Goal: Task Accomplishment & Management: Complete application form

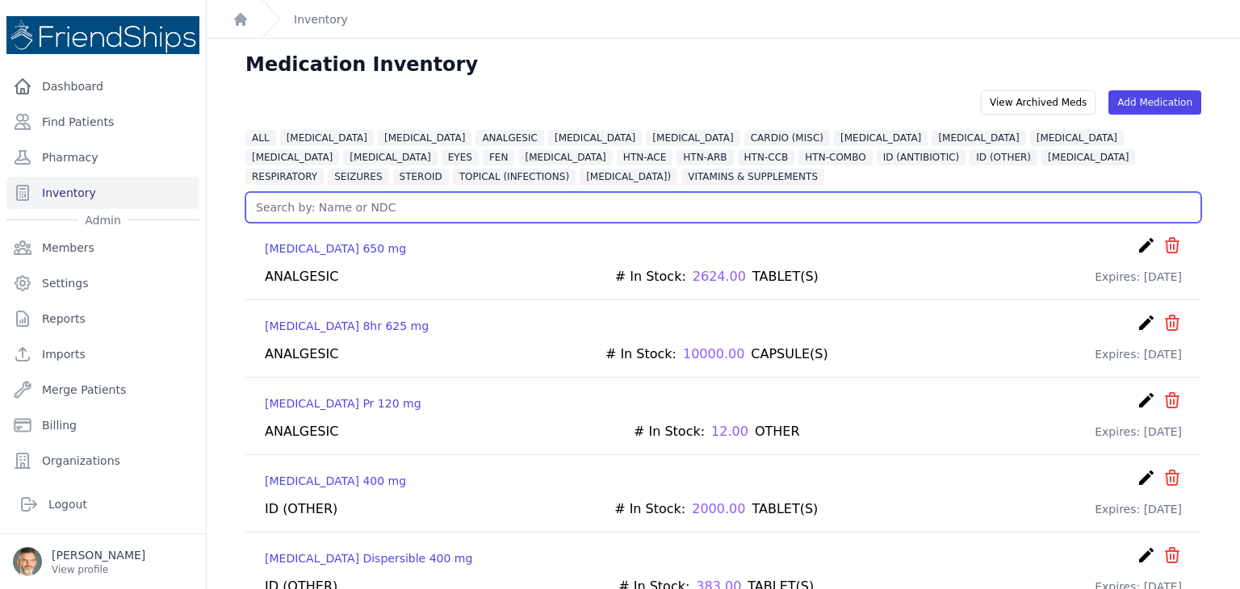
click at [304, 209] on input "text" at bounding box center [723, 207] width 956 height 31
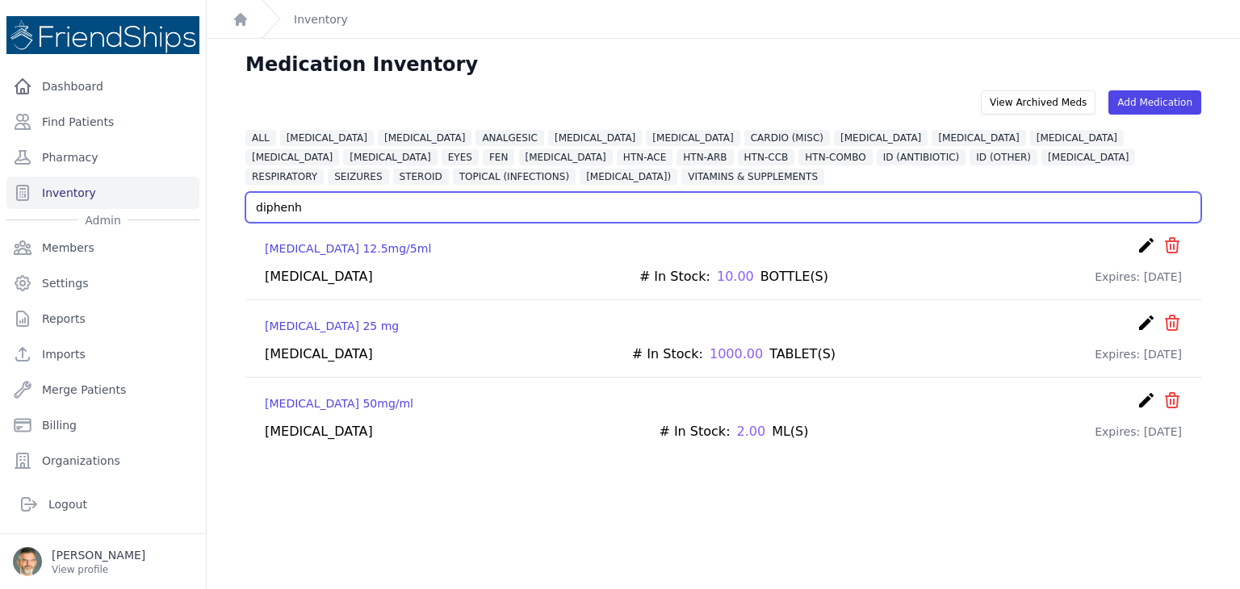
type input "diphenh"
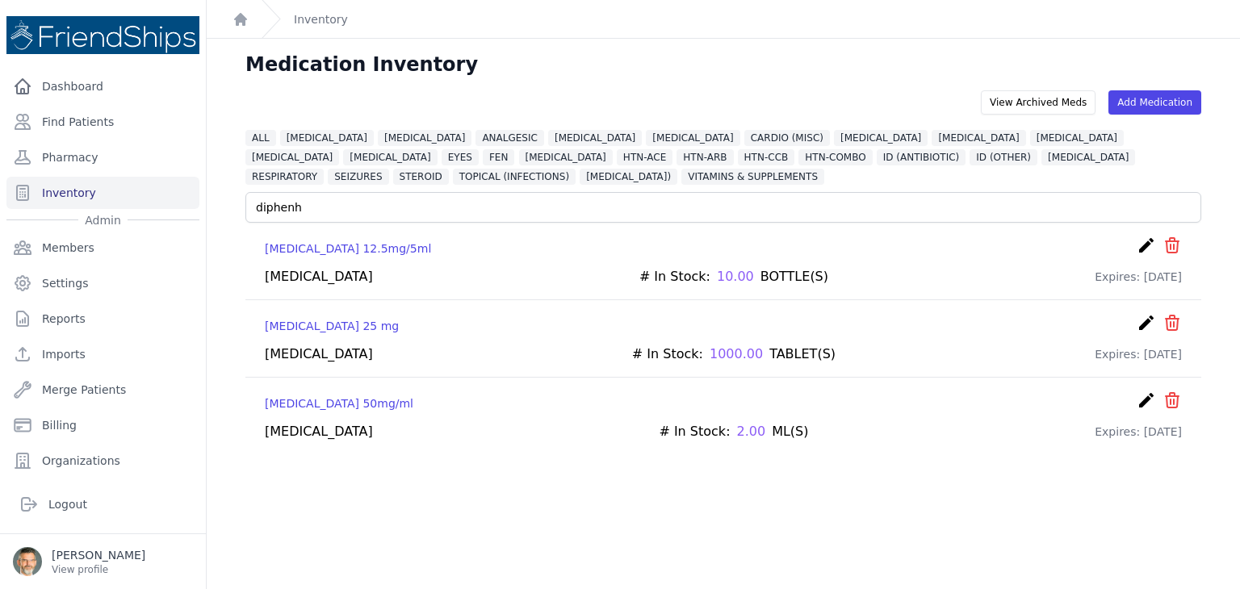
click at [1137, 400] on icon "create" at bounding box center [1146, 400] width 19 height 19
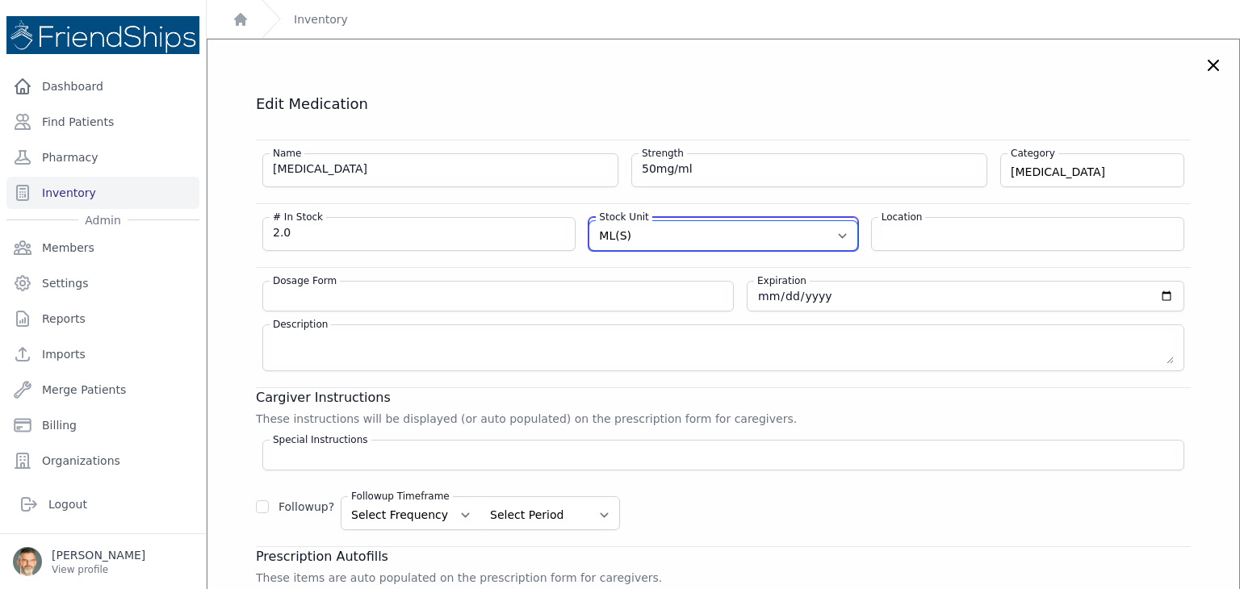
click at [788, 237] on select "Select A Unit CAPSULE(S) TABLET(S) BOTTLE(S) VIAL(S) ML(S) BOX(ES) PACK(S) OTHER" at bounding box center [722, 235] width 267 height 29
click at [589, 221] on select "Select A Unit CAPSULE(S) TABLET(S) BOTTLE(S) VIAL(S) ML(S) BOX(ES) PACK(S) OTHER" at bounding box center [722, 235] width 267 height 29
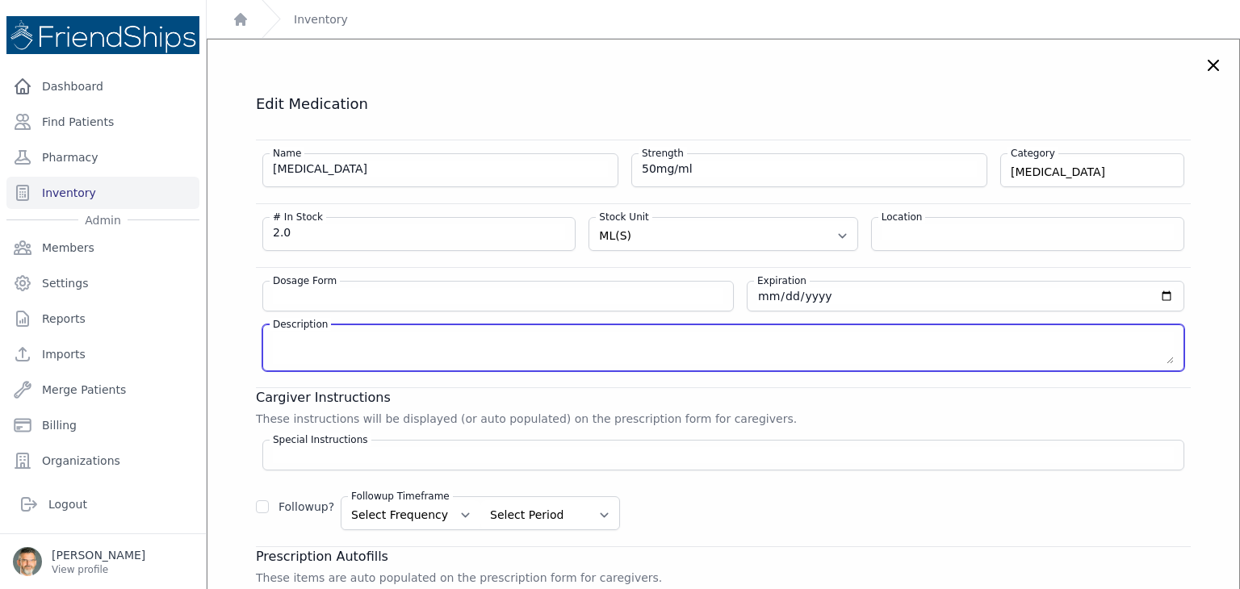
click at [323, 339] on textarea "Description" at bounding box center [723, 348] width 901 height 32
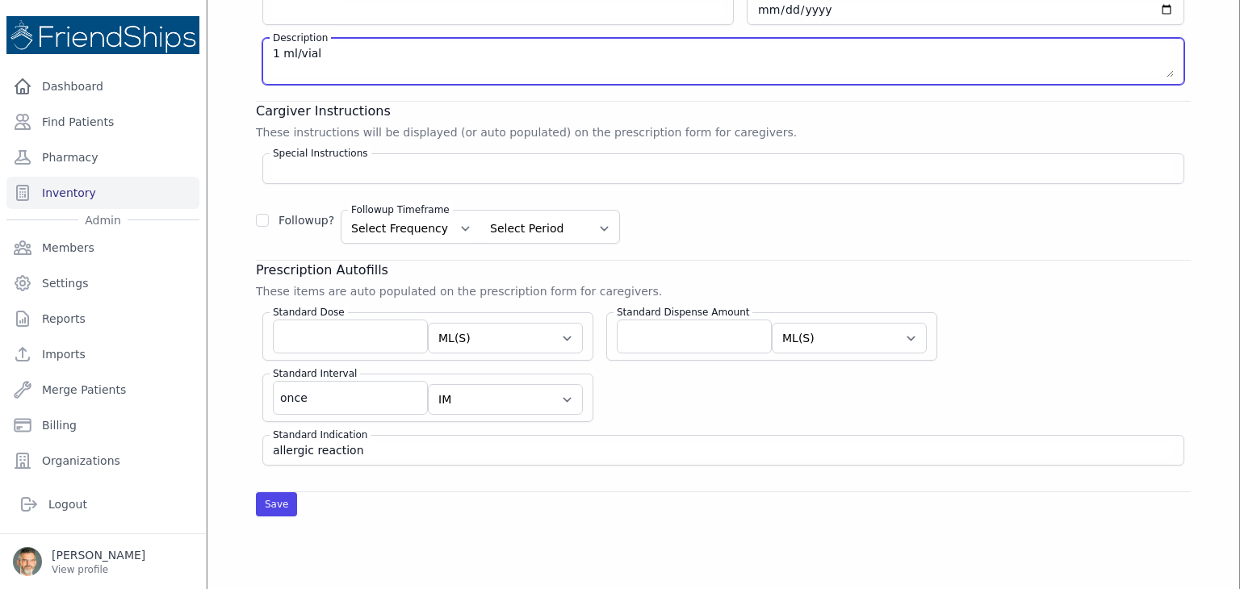
scroll to position [323, 0]
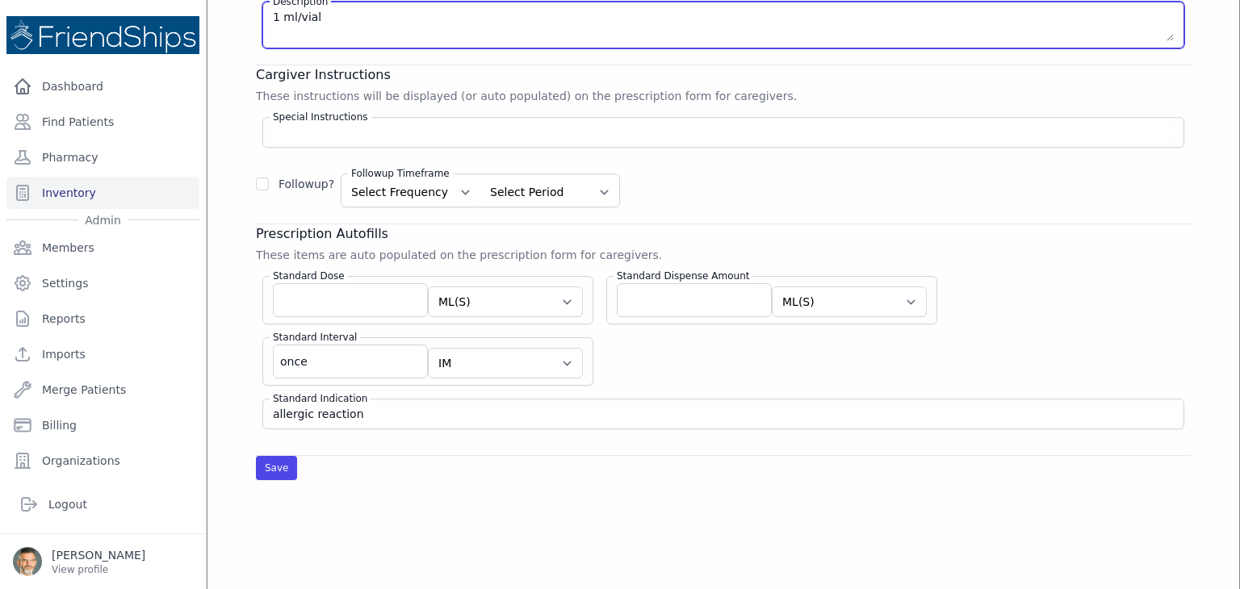
type textarea "1 ml/vial"
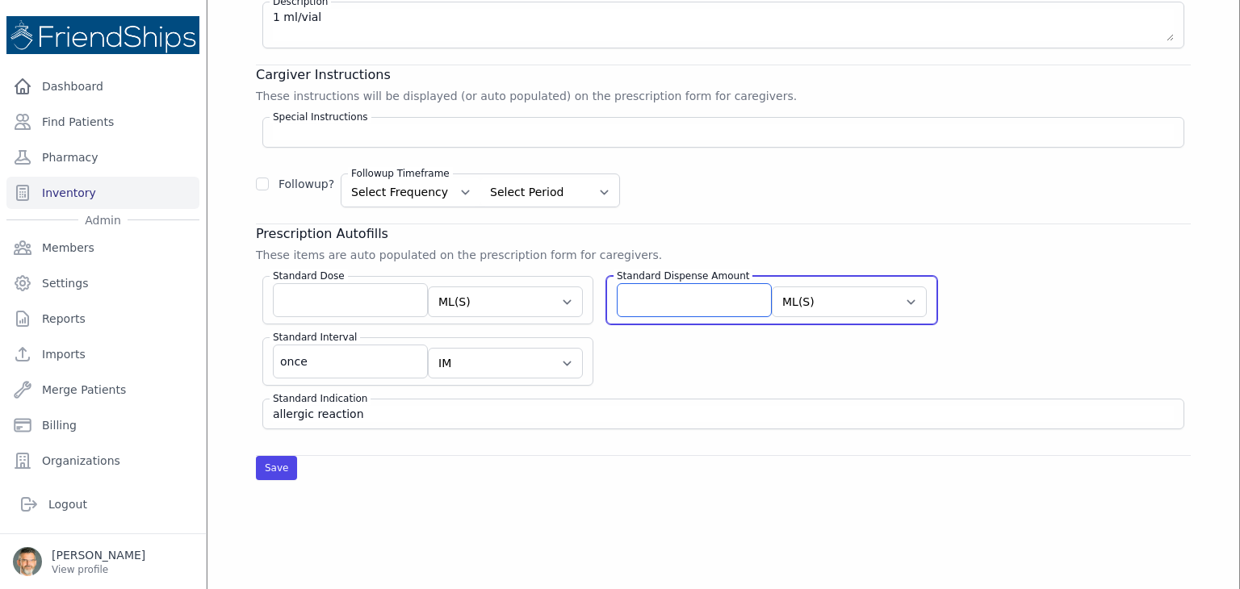
click at [631, 303] on input "Standard Dispense Amount" at bounding box center [694, 300] width 155 height 34
type input "1"
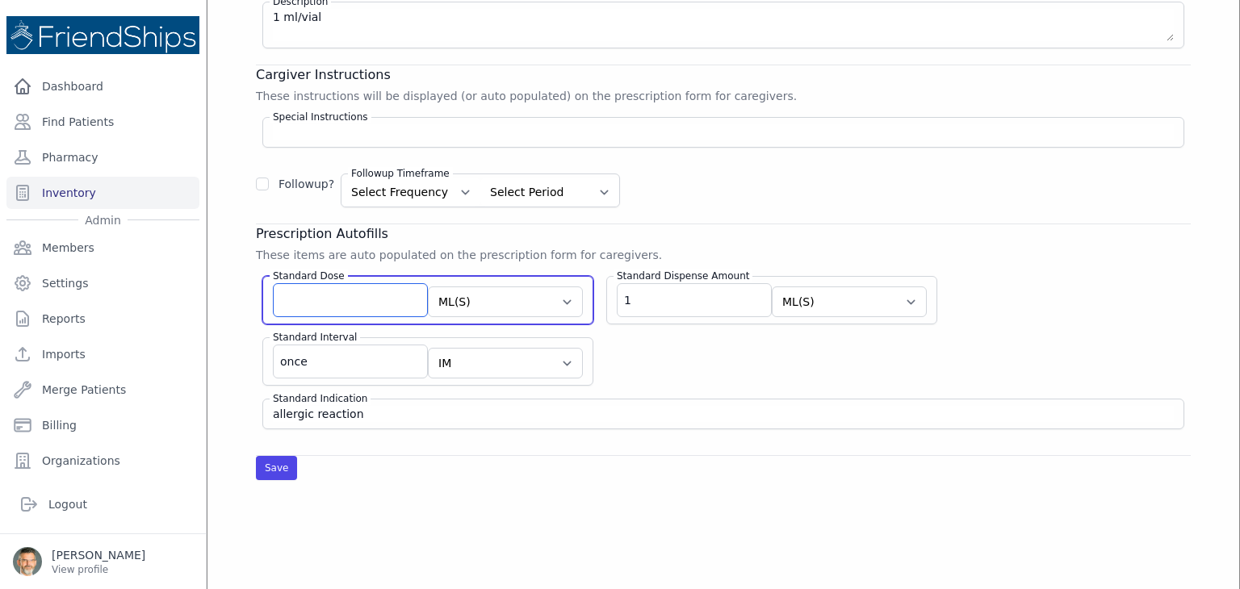
click at [340, 301] on input "Standard Dose" at bounding box center [350, 300] width 155 height 34
type input "1"
drag, startPoint x: 291, startPoint y: 292, endPoint x: 245, endPoint y: 297, distance: 45.6
click at [268, 294] on div "Standard Dose 1 Select Unit CAPSULE(S) TABLET(S) BOTTLE(S) VIAL(S) ML(S) BOX(ES…" at bounding box center [427, 300] width 331 height 48
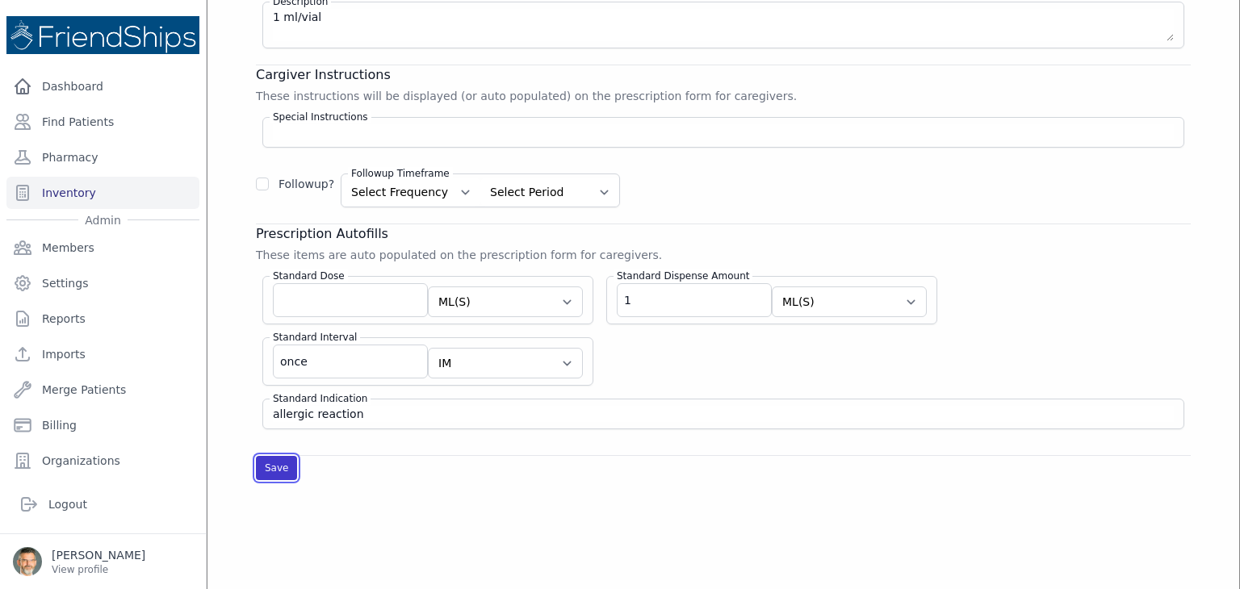
click at [274, 461] on button "Save" at bounding box center [276, 468] width 41 height 24
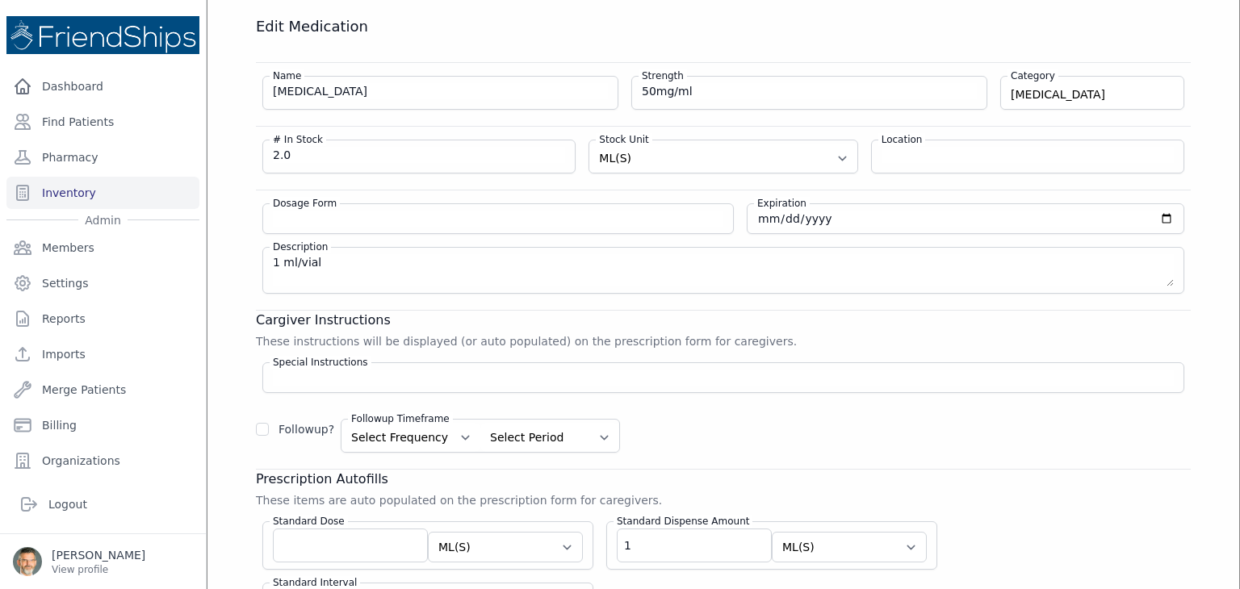
scroll to position [0, 0]
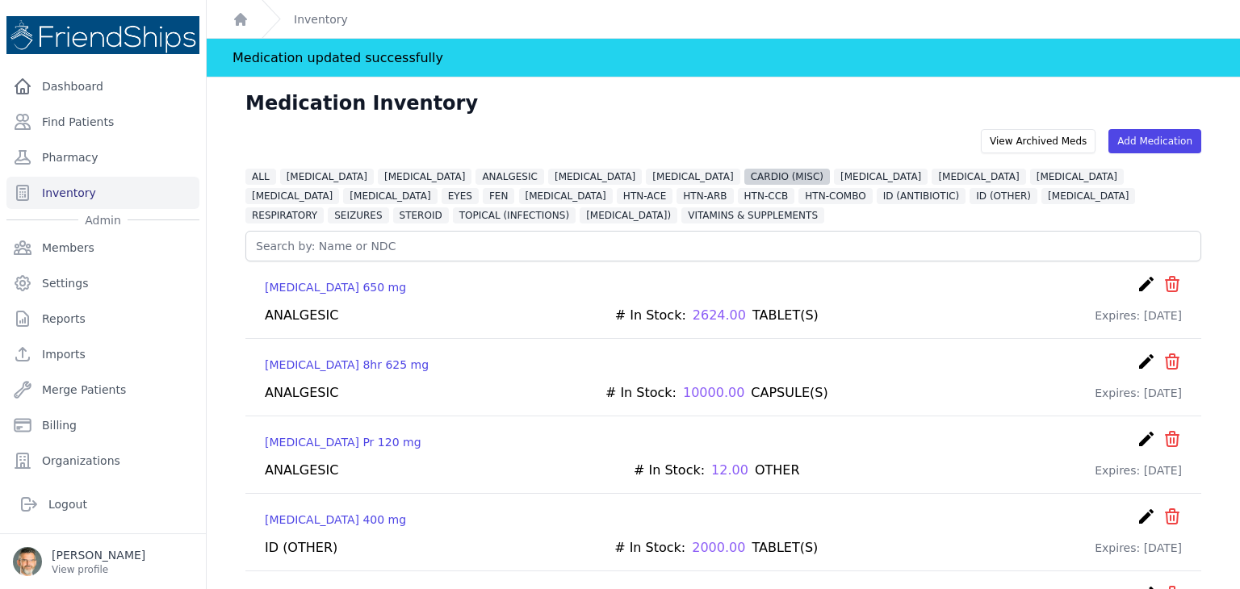
click at [745, 178] on span "CARDIO (MISC)" at bounding box center [788, 177] width 86 height 16
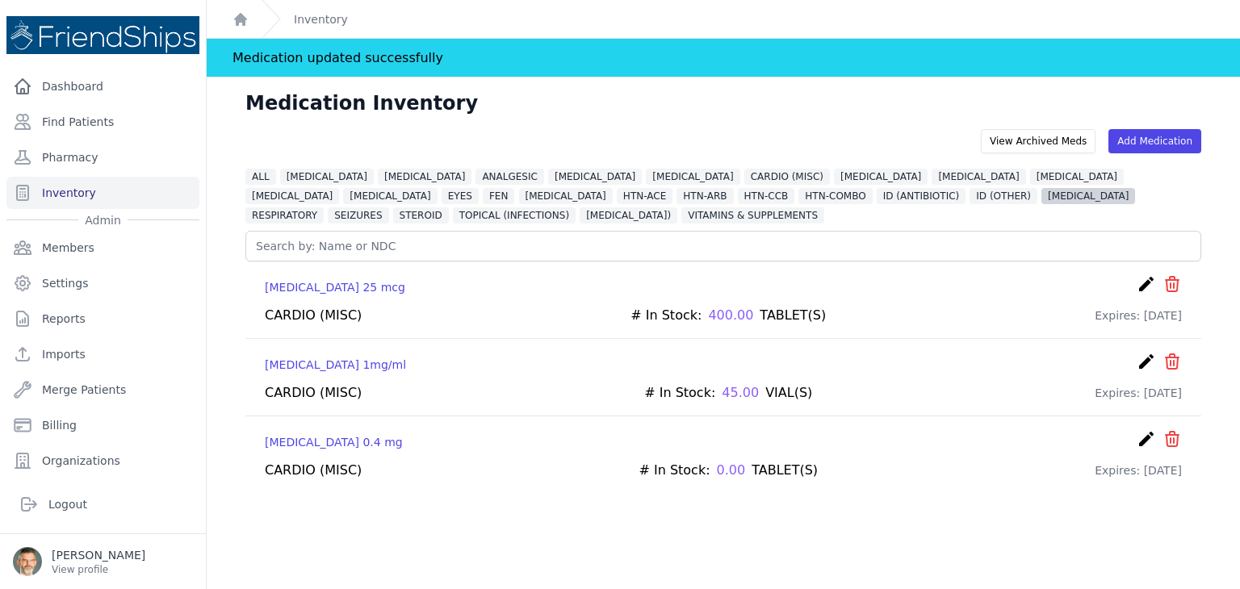
click at [1042, 195] on span "[MEDICAL_DATA]" at bounding box center [1089, 196] width 94 height 16
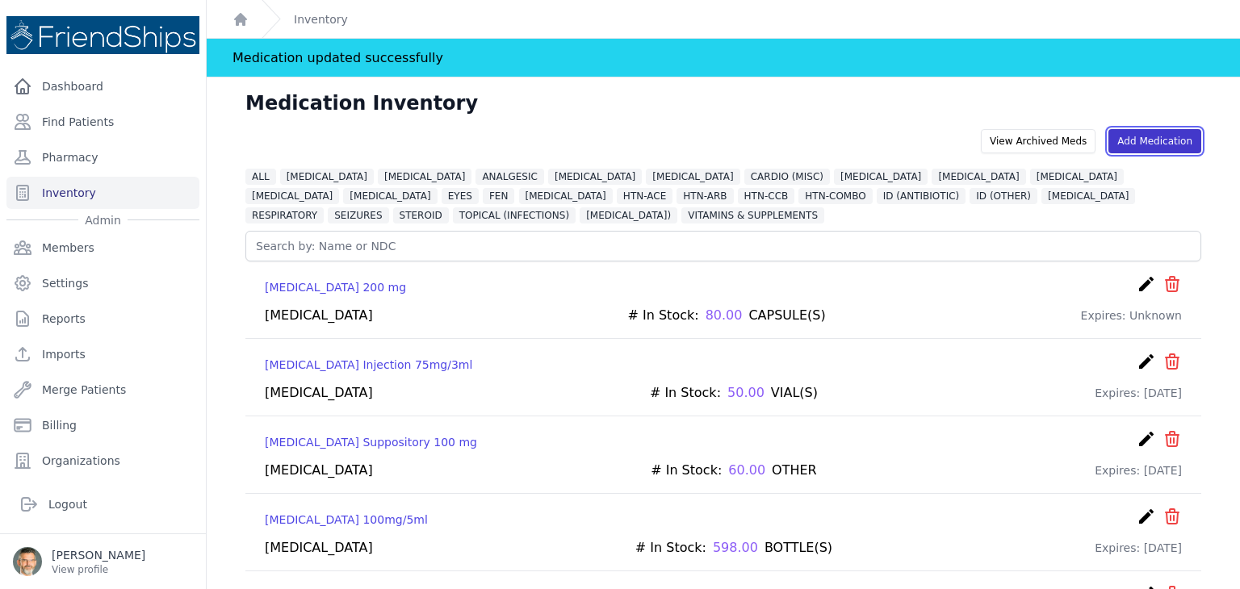
click at [1164, 140] on link "Add Medication" at bounding box center [1155, 141] width 93 height 24
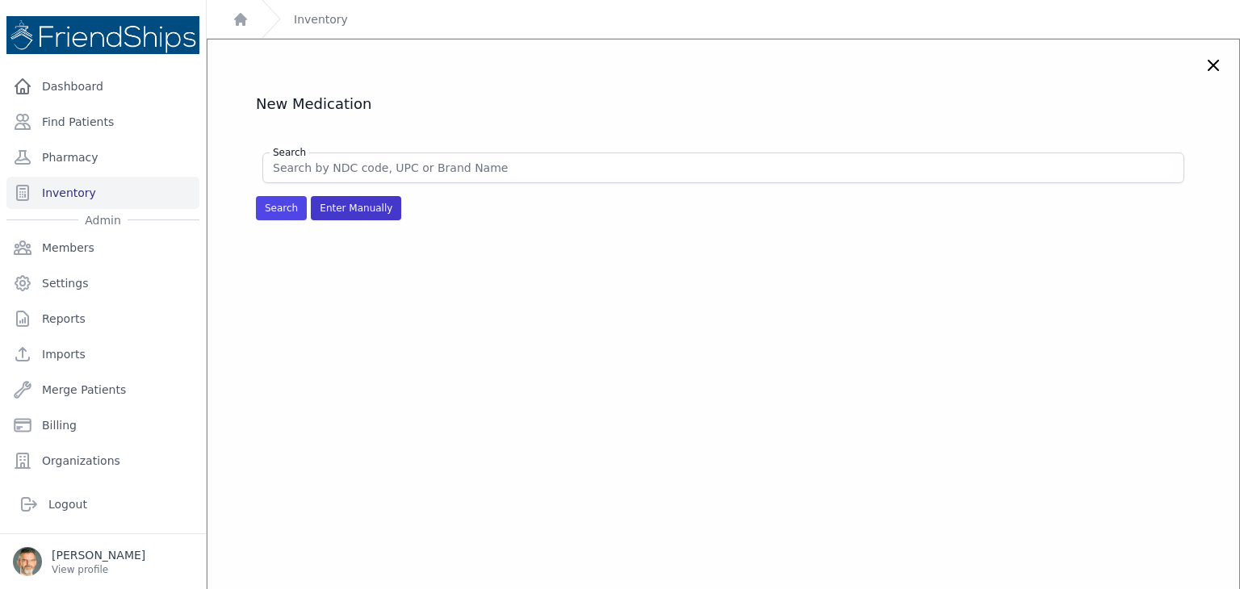
click at [349, 205] on span "Enter Manually" at bounding box center [356, 208] width 90 height 24
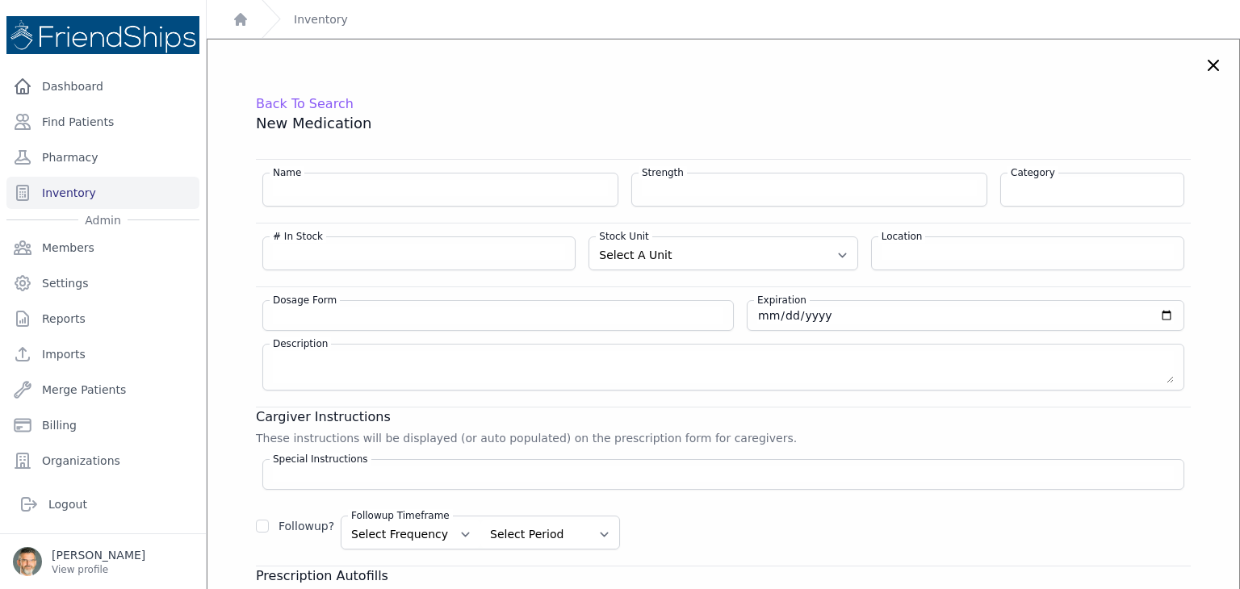
click at [317, 198] on div "Name" at bounding box center [440, 190] width 356 height 34
click at [305, 191] on input "Name" at bounding box center [440, 188] width 335 height 16
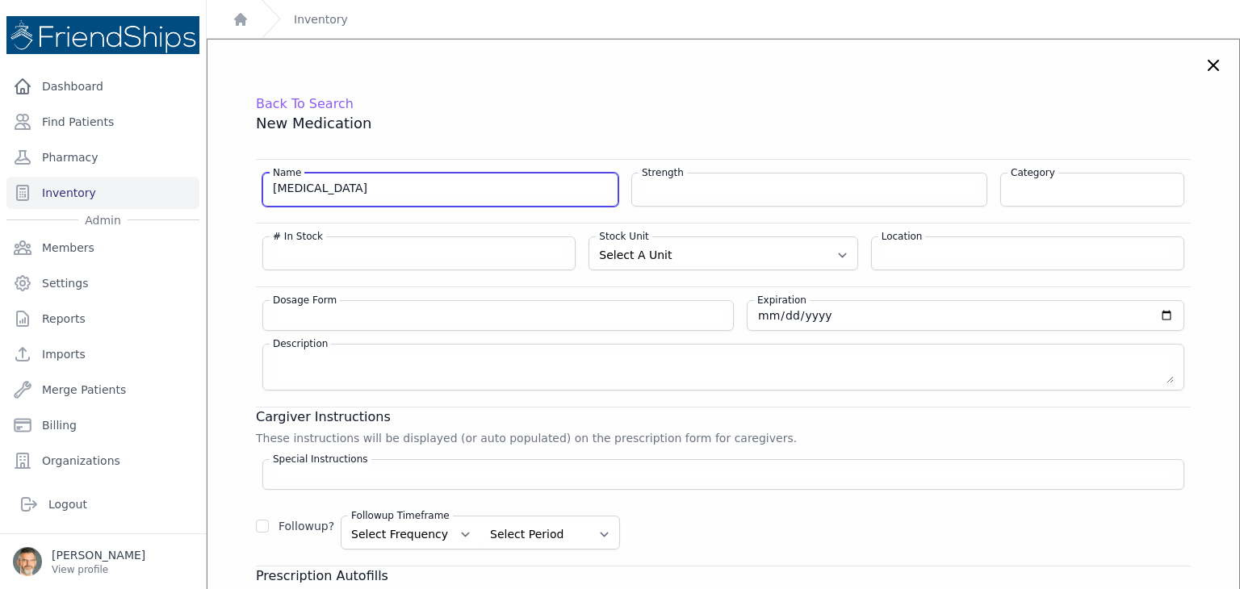
type input "[MEDICAL_DATA]"
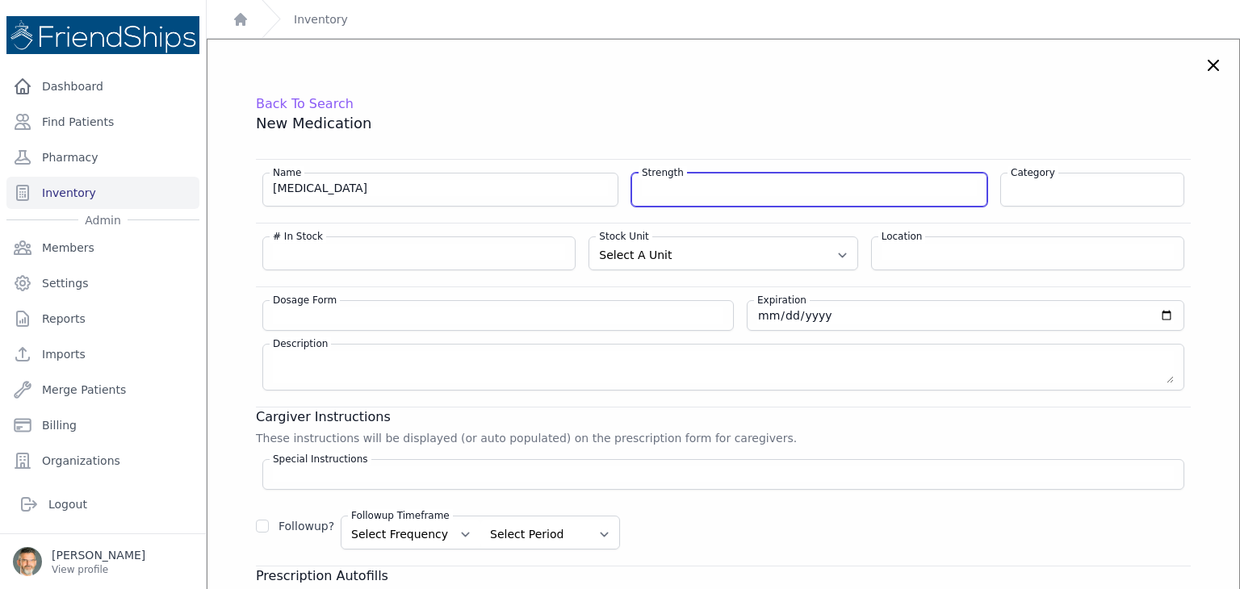
type input "3"
click at [657, 186] on input "200 mg/5ml" at bounding box center [809, 188] width 335 height 16
click at [683, 191] on input "200 mg/5ml" at bounding box center [809, 188] width 335 height 16
click at [657, 188] on input "200 mg/5ml" at bounding box center [809, 188] width 335 height 16
type input "200mg/5ml"
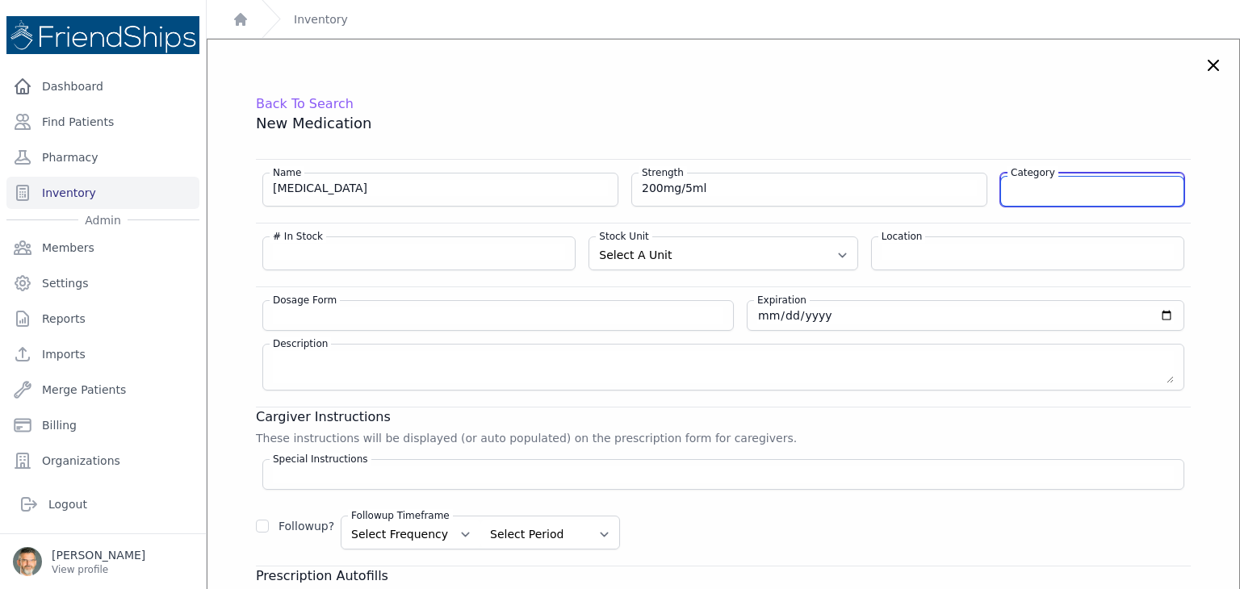
click at [1047, 187] on input "Category" at bounding box center [1092, 191] width 182 height 29
type input "[MEDICAL_DATA]"
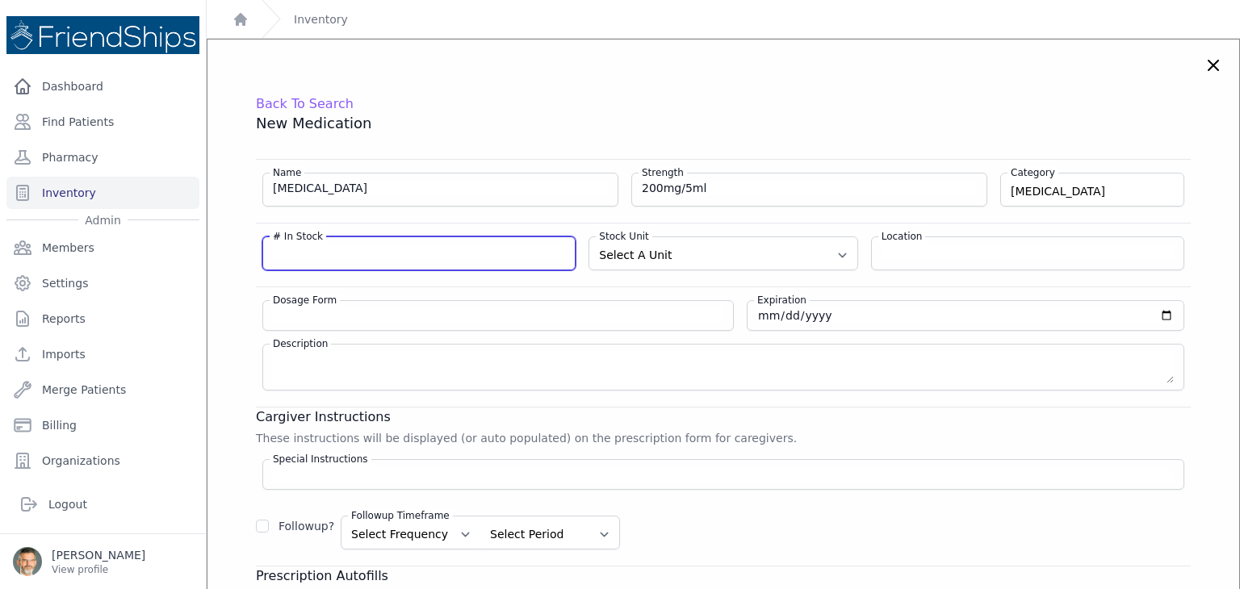
click at [322, 256] on input "# In Stock" at bounding box center [419, 252] width 292 height 16
type input "5"
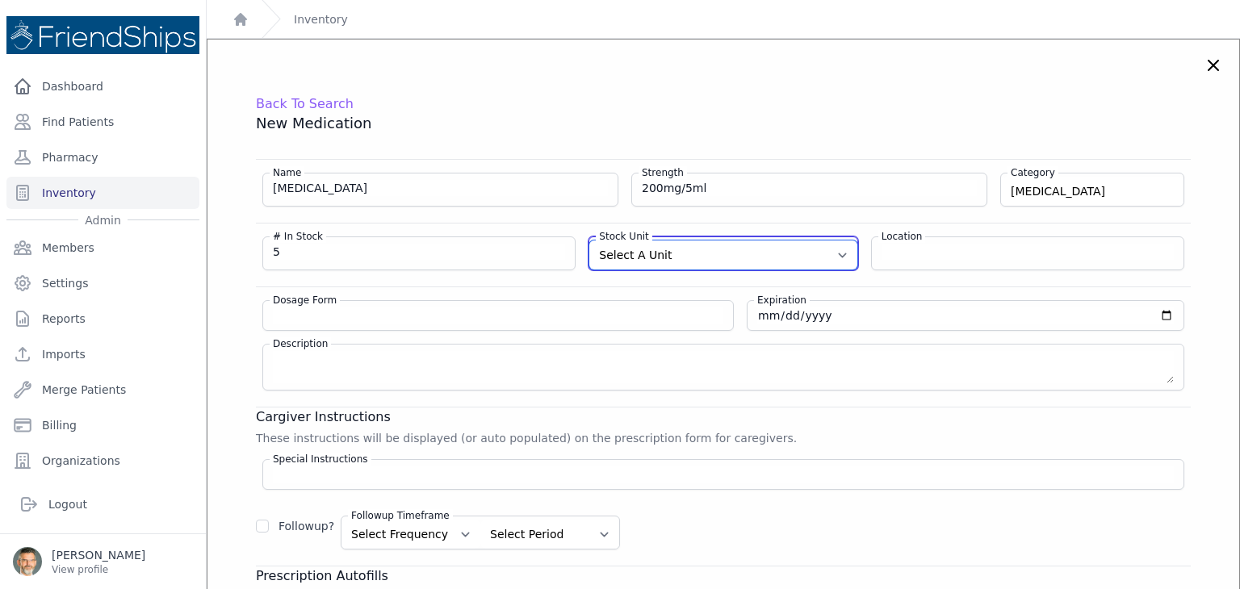
click at [682, 255] on select "Select A Unit CAPSULE(S) TABLET(S) BOTTLE(S) VIAL(S) ML(S) BOX(ES) PACK(S) OTHER" at bounding box center [722, 255] width 267 height 29
select select "ML(S)"
click at [589, 241] on select "Select A Unit CAPSULE(S) TABLET(S) BOTTLE(S) VIAL(S) ML(S) BOX(ES) PACK(S) OTHER" at bounding box center [722, 255] width 267 height 29
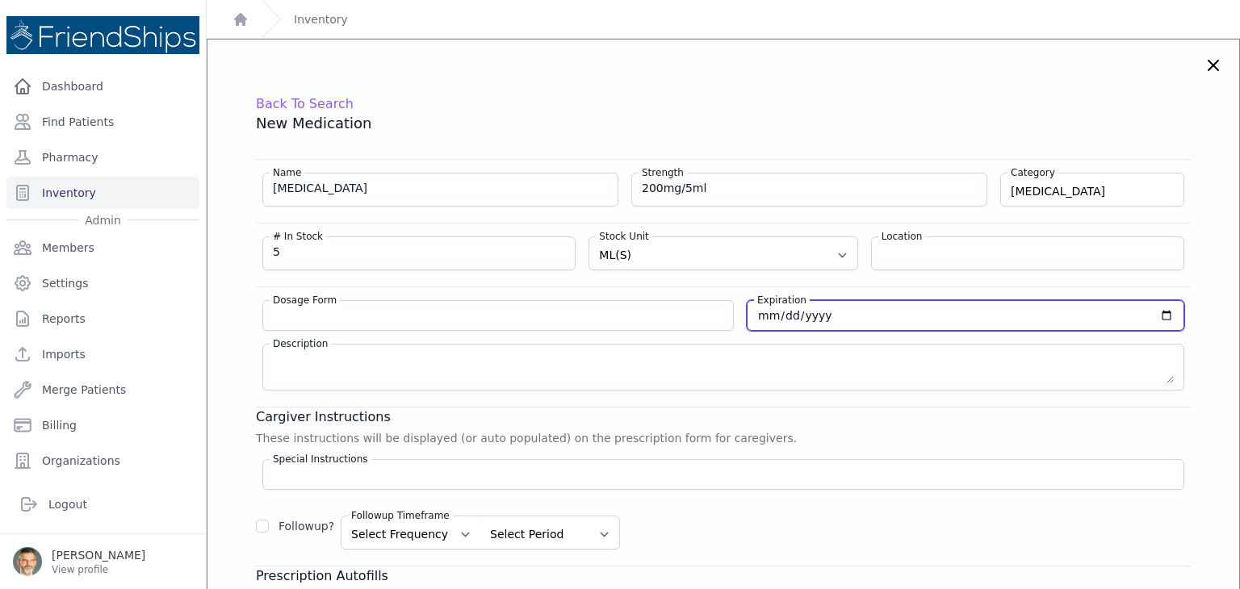
click at [757, 318] on input "date" at bounding box center [965, 316] width 417 height 16
type input "[DATE]"
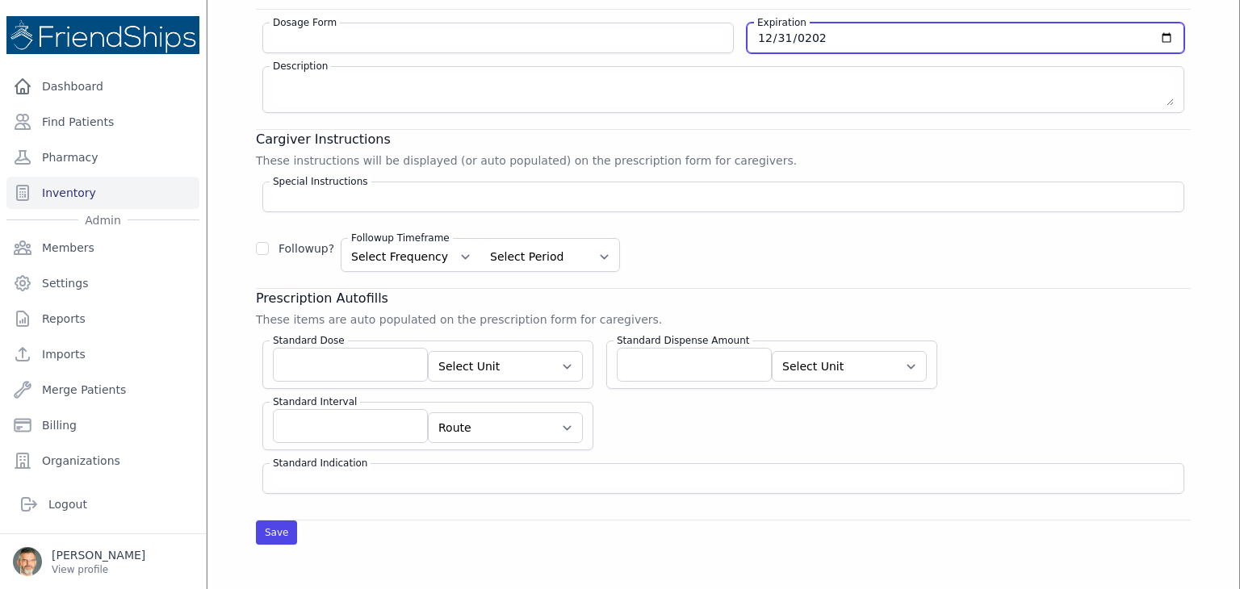
scroll to position [323, 0]
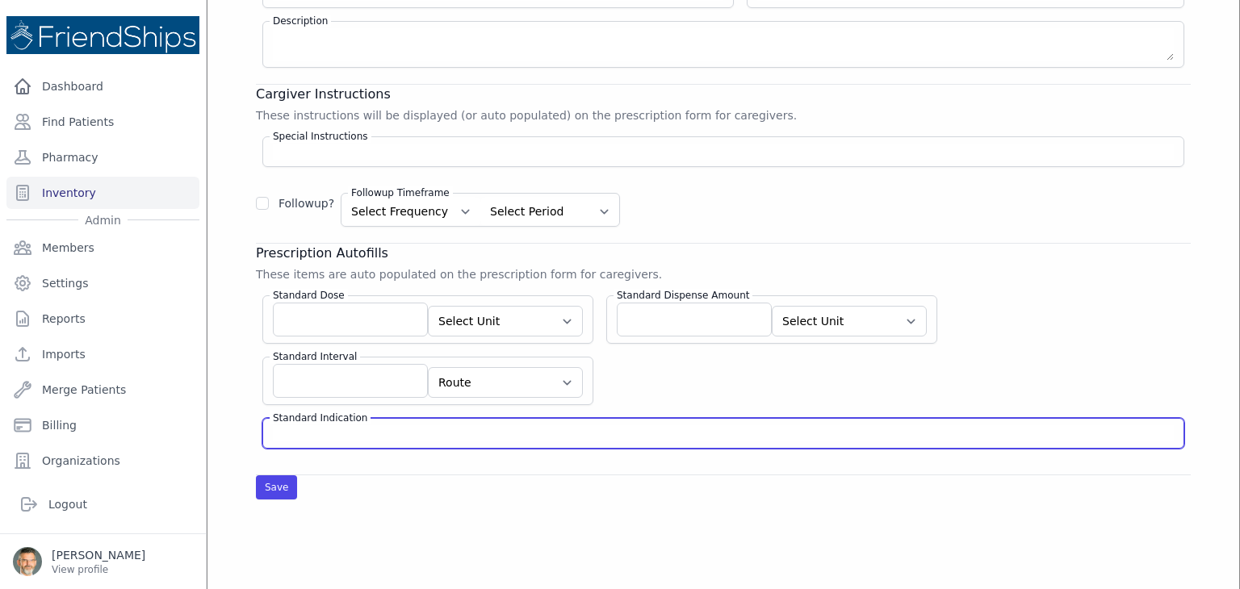
click at [343, 430] on input "Standard Indication" at bounding box center [723, 434] width 901 height 16
type input "s"
type input "IM steroid"
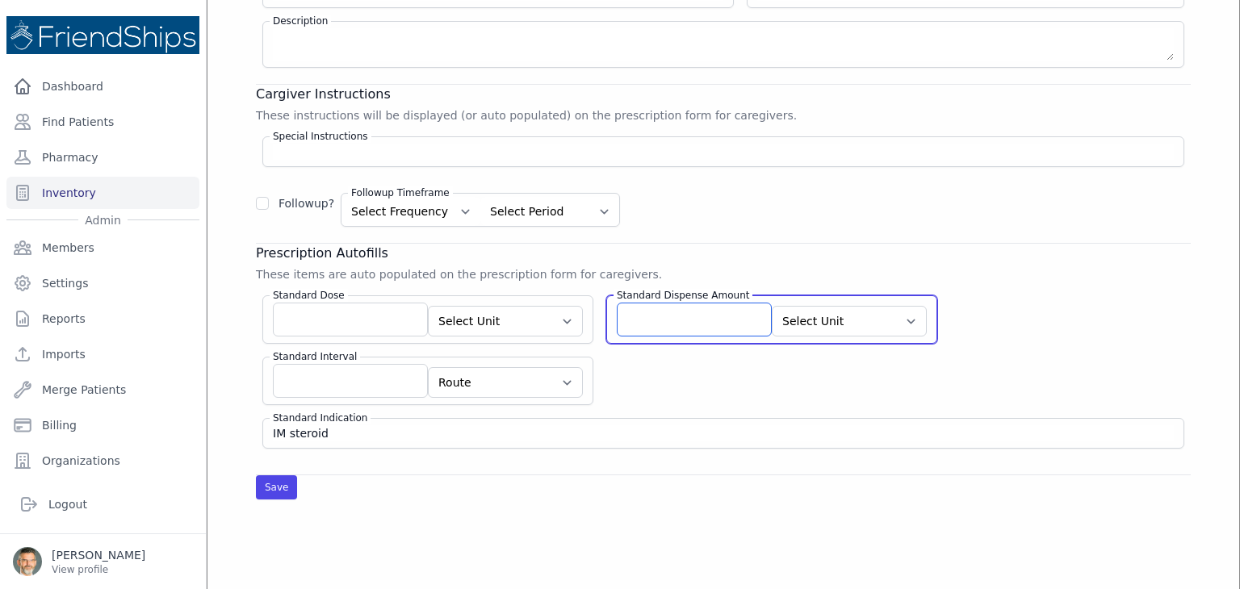
click at [647, 320] on input "Standard Dispense Amount" at bounding box center [694, 320] width 155 height 34
type input "5"
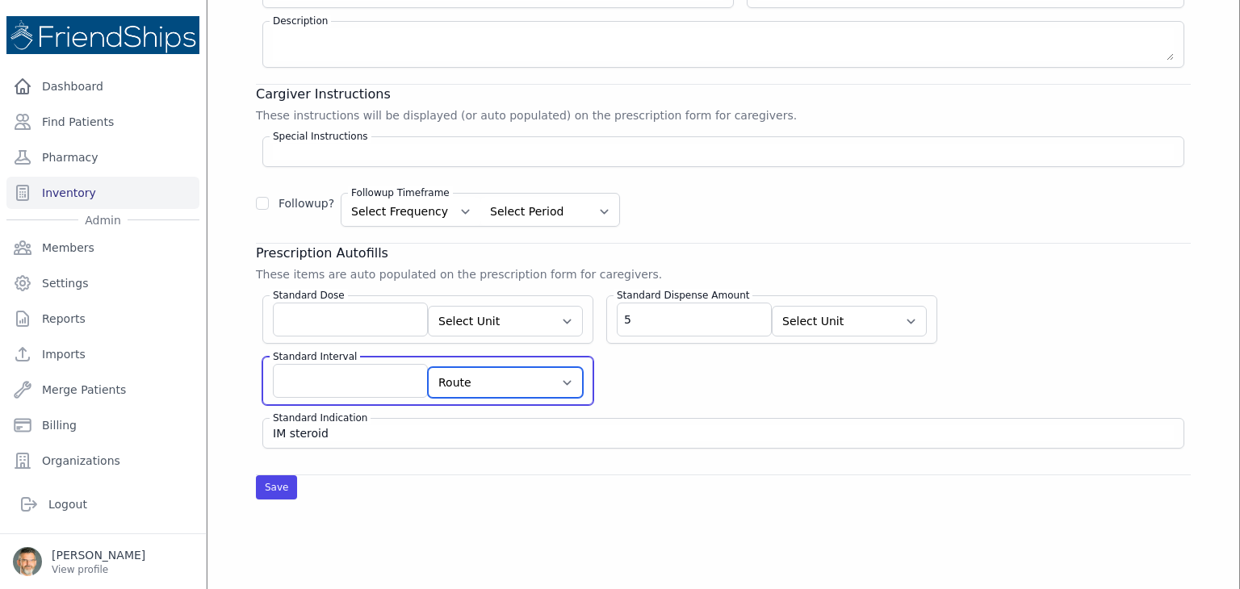
click at [497, 375] on select "Route AU BUC IJ IM [MEDICAL_DATA] IP IR IT IU IV IVES NAS NEB OU OD OS PAR PO P…" at bounding box center [505, 382] width 155 height 31
select select "IM"
click at [428, 367] on select "Route AU BUC IJ IM [MEDICAL_DATA] IP IR IT IU IV IVES NAS NEB OU OD OS PAR PO P…" at bounding box center [505, 382] width 155 height 31
click at [333, 382] on input "Standard Interval" at bounding box center [350, 381] width 155 height 34
type input "once"
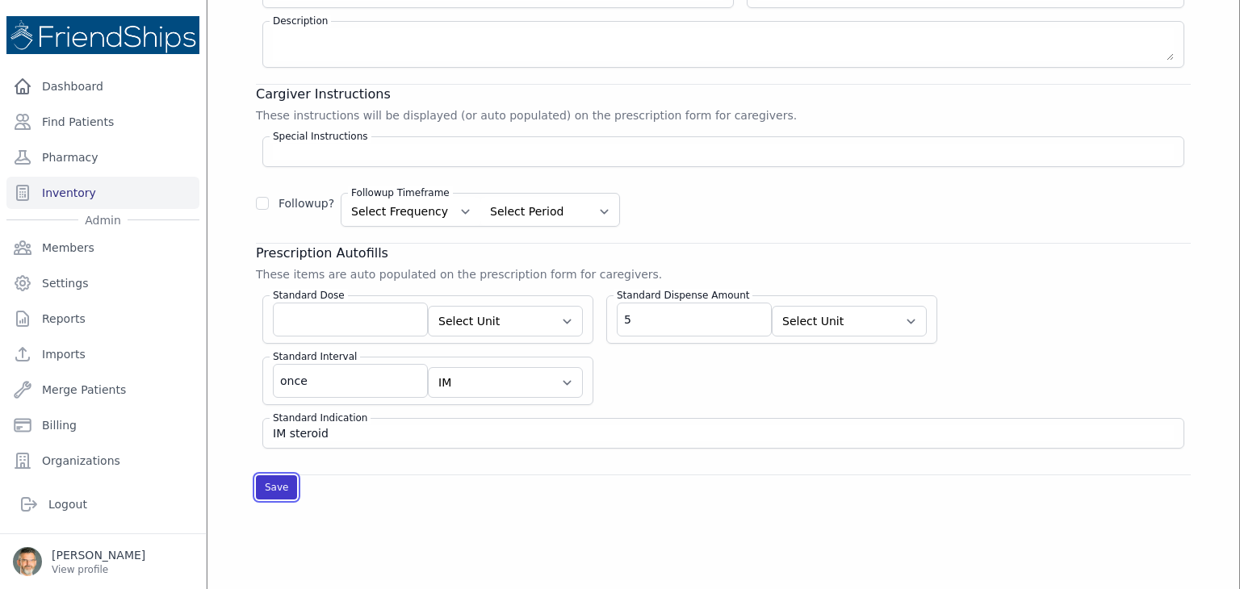
click at [279, 481] on button "Save" at bounding box center [276, 488] width 41 height 24
